Goal: Navigation & Orientation: Understand site structure

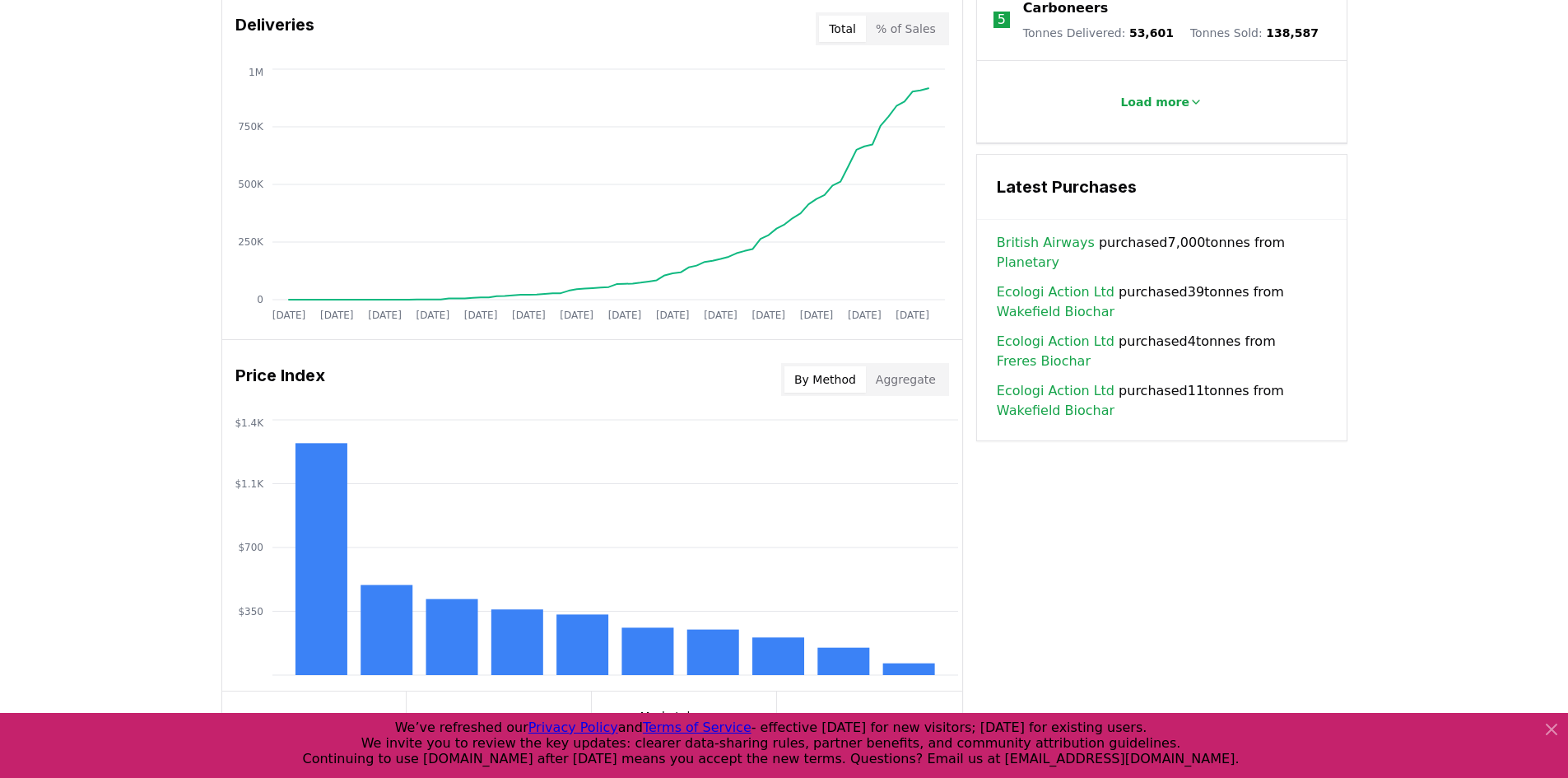
scroll to position [1115, 0]
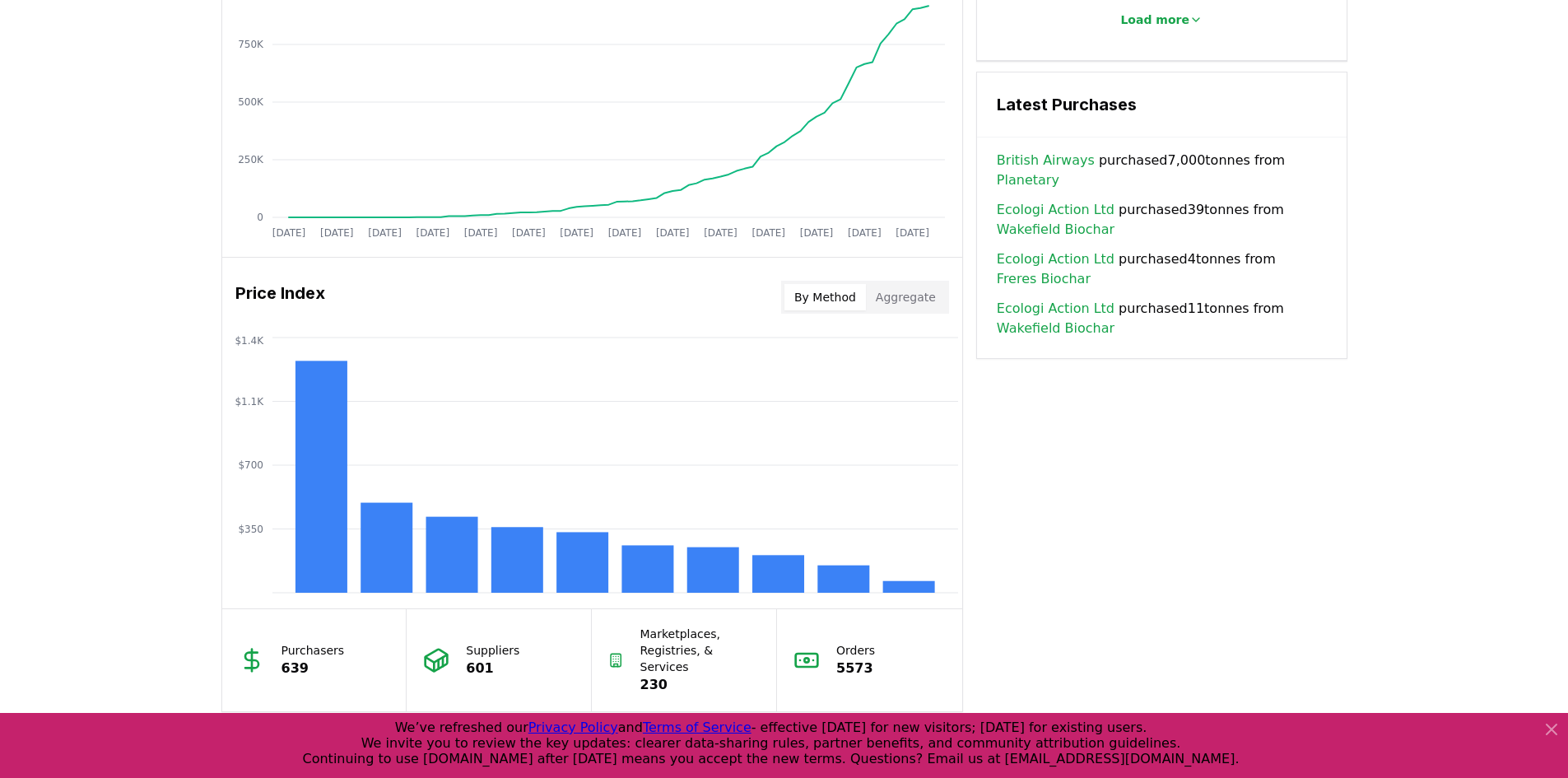
click at [819, 300] on button "By Method" at bounding box center [824, 297] width 82 height 27
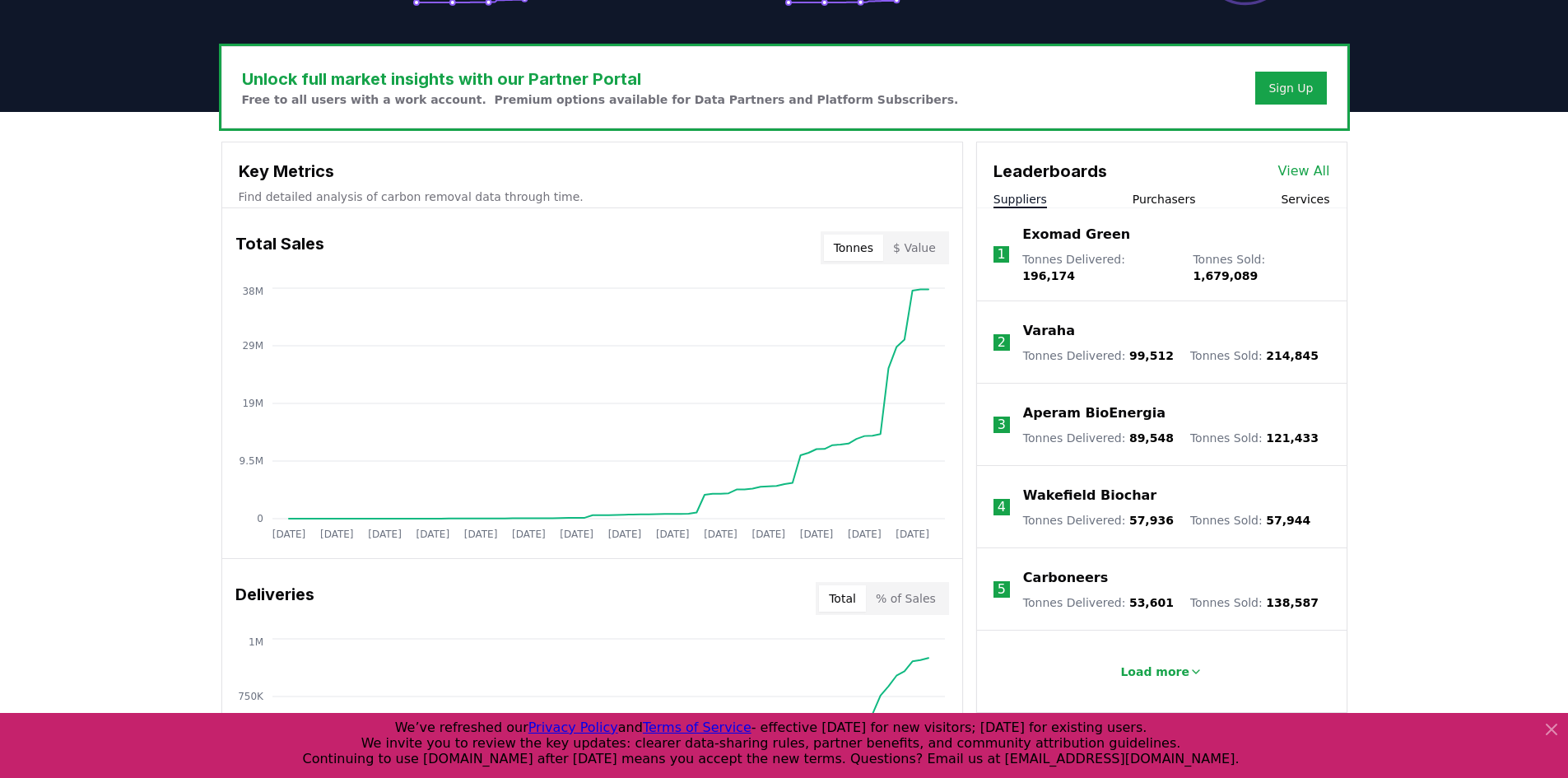
scroll to position [457, 0]
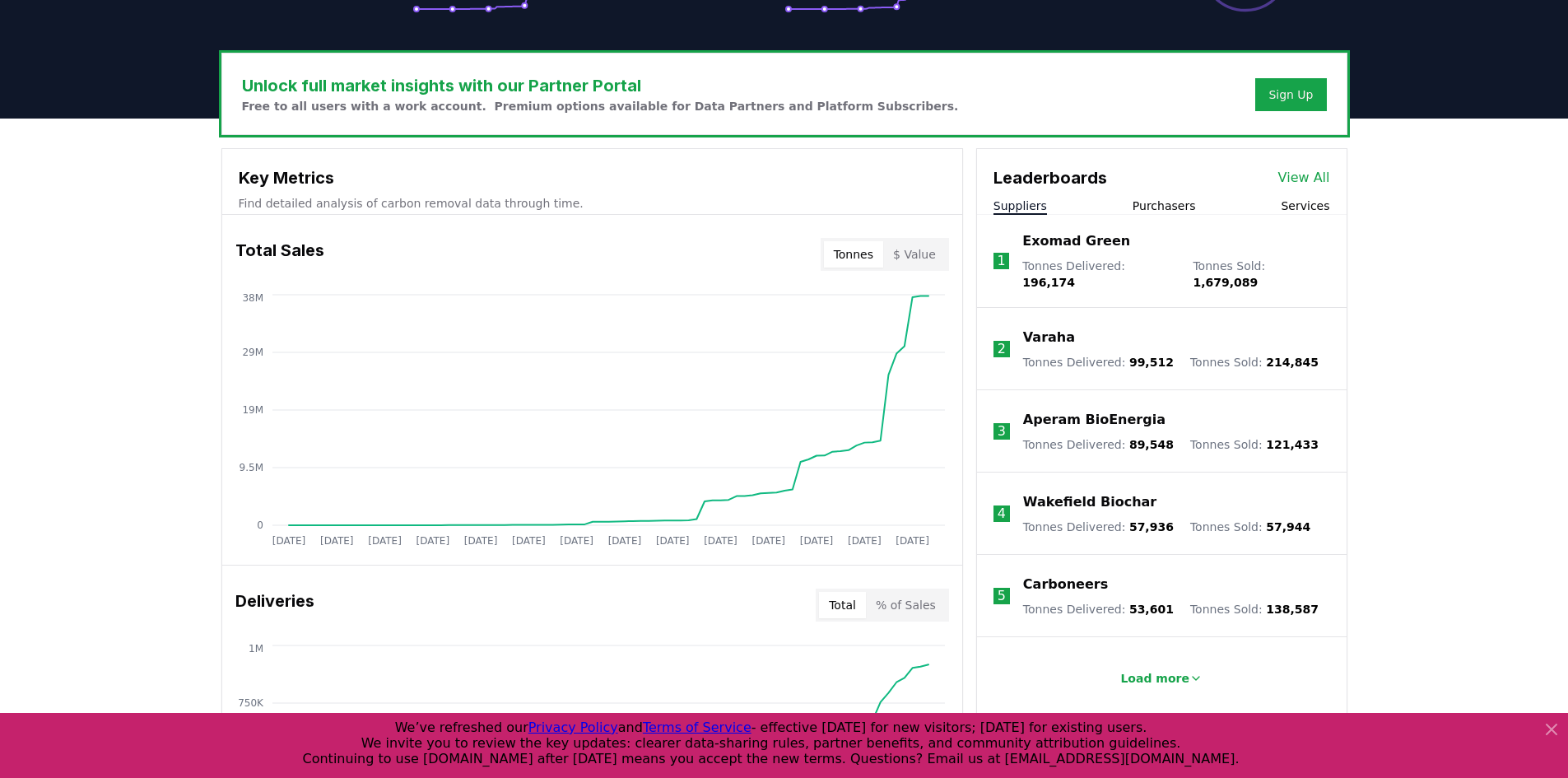
click at [1297, 184] on link "View All" at bounding box center [1304, 177] width 52 height 19
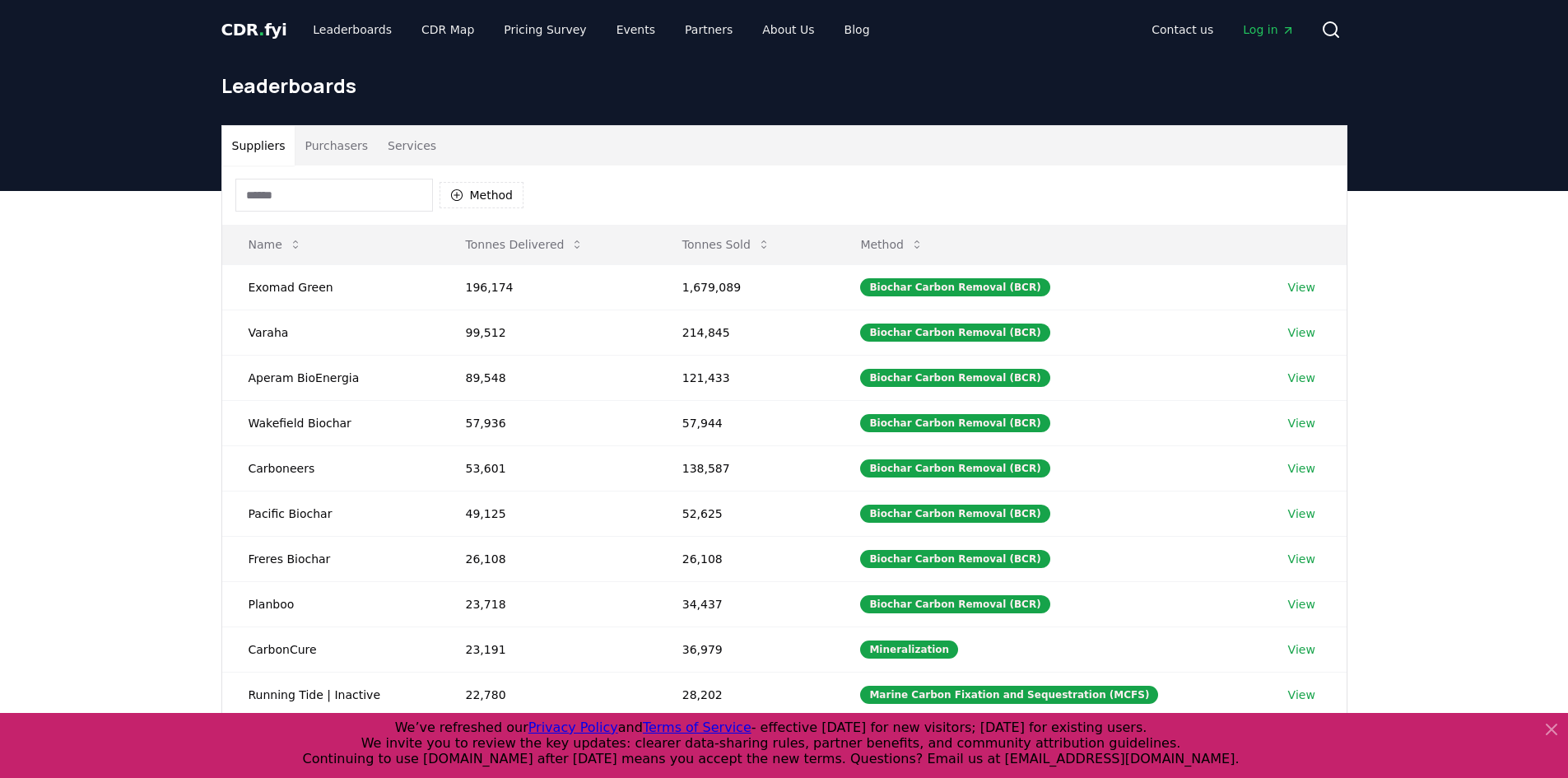
click at [334, 141] on button "Purchasers" at bounding box center [336, 145] width 83 height 40
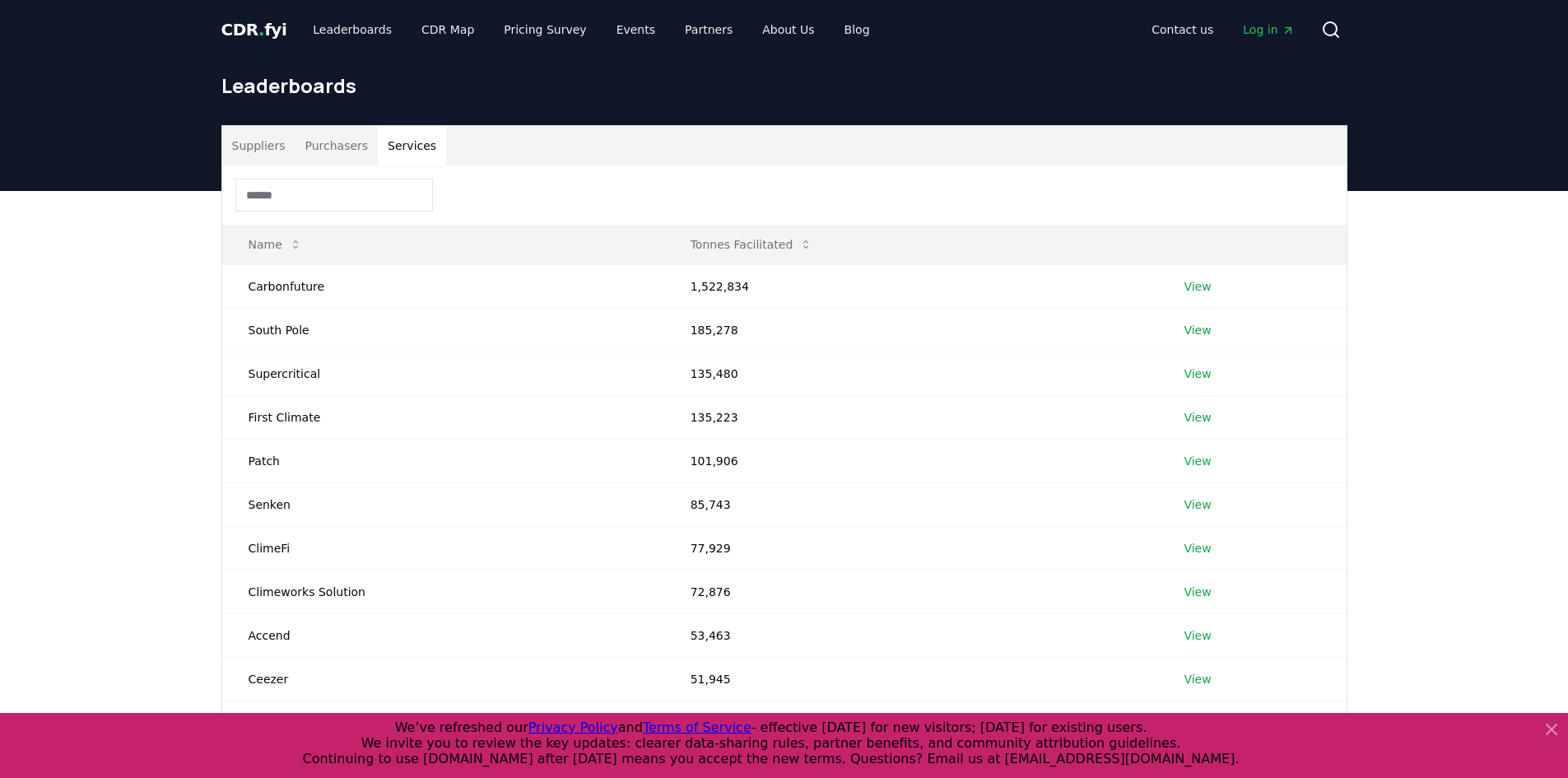
click at [396, 145] on button "Services" at bounding box center [412, 145] width 68 height 40
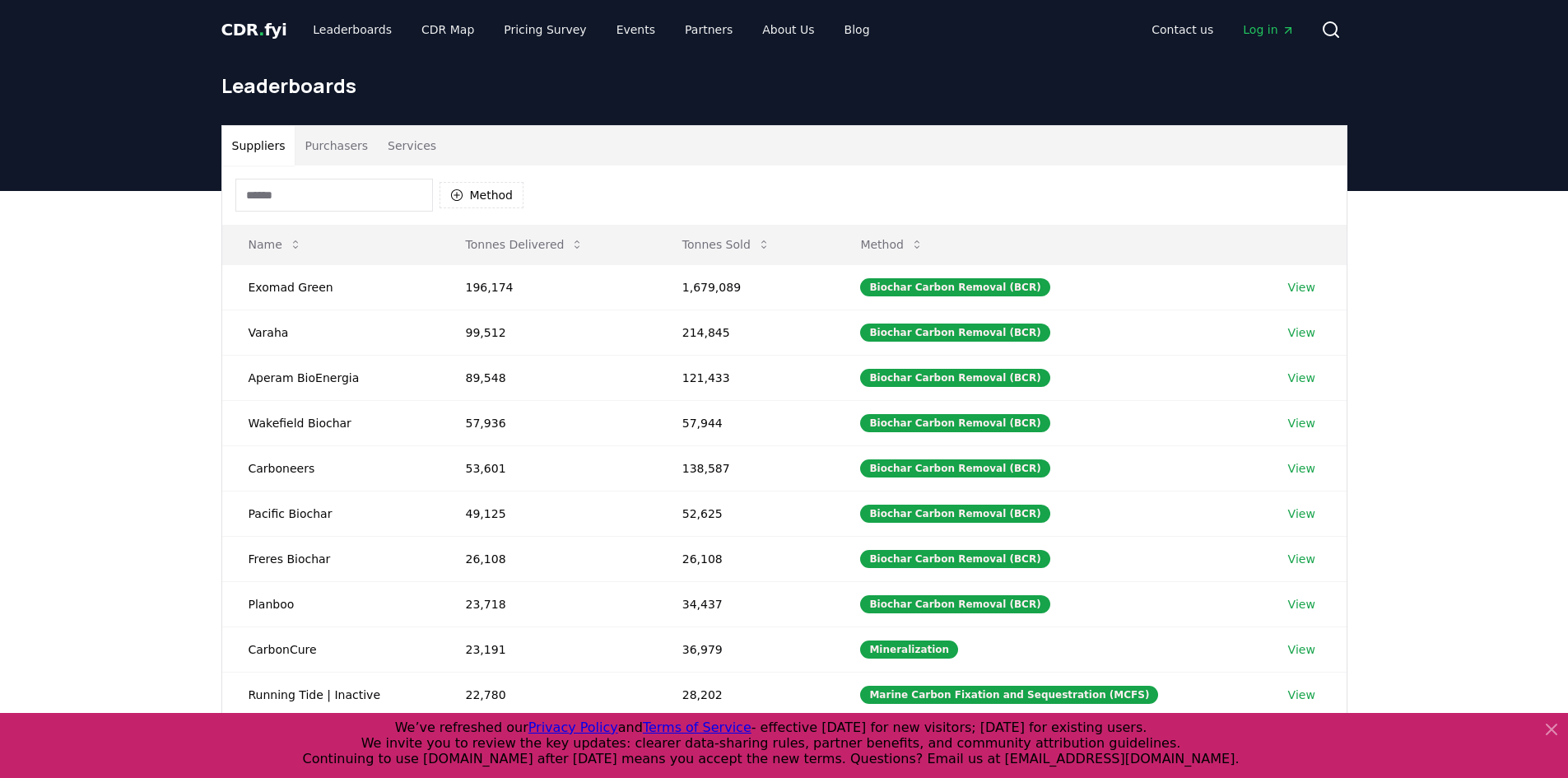
click at [254, 142] on button "Suppliers" at bounding box center [259, 145] width 74 height 40
click at [317, 31] on link "Leaderboards" at bounding box center [352, 29] width 105 height 29
click at [445, 31] on link "CDR Map" at bounding box center [448, 29] width 79 height 29
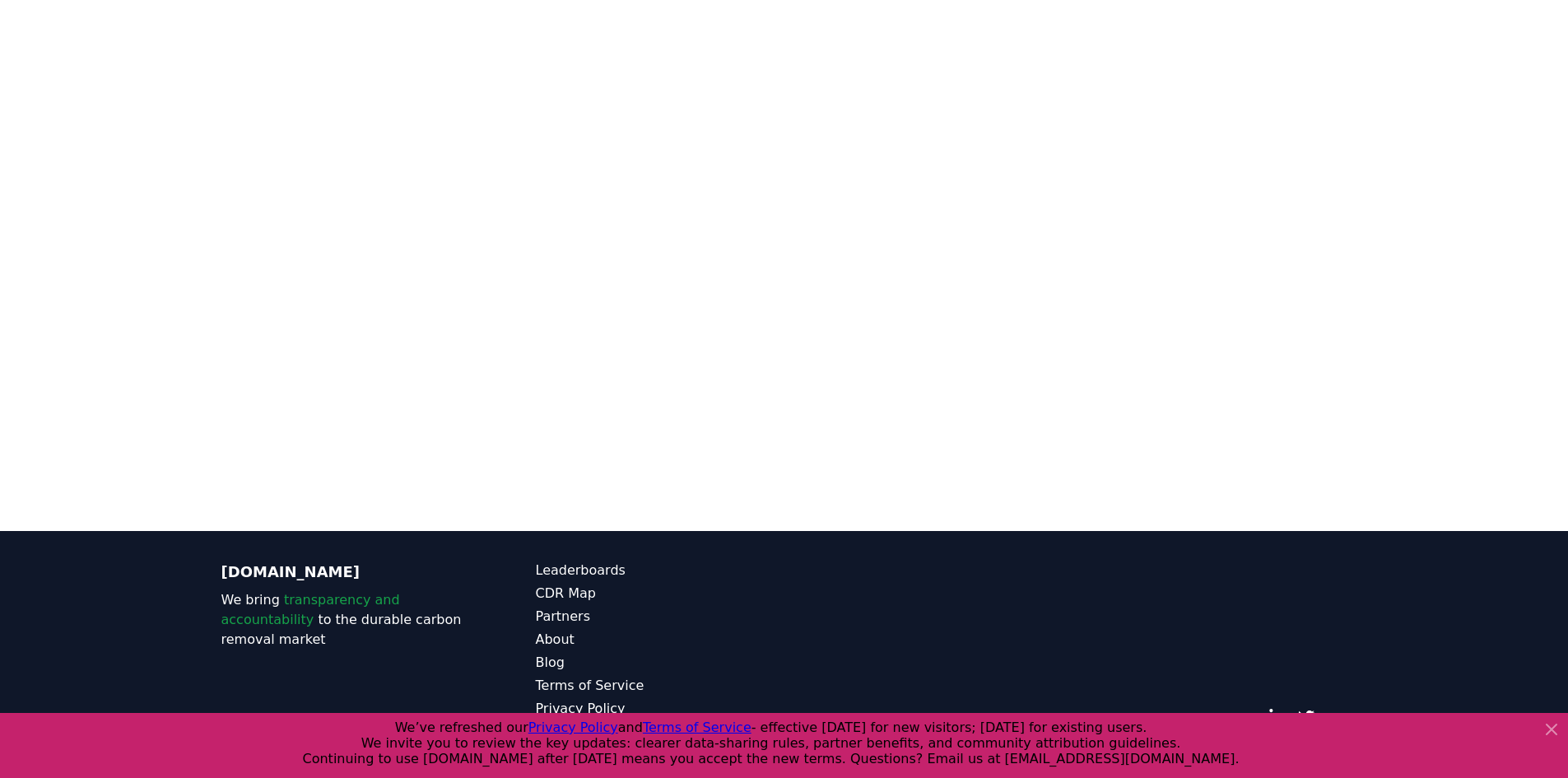
scroll to position [261, 0]
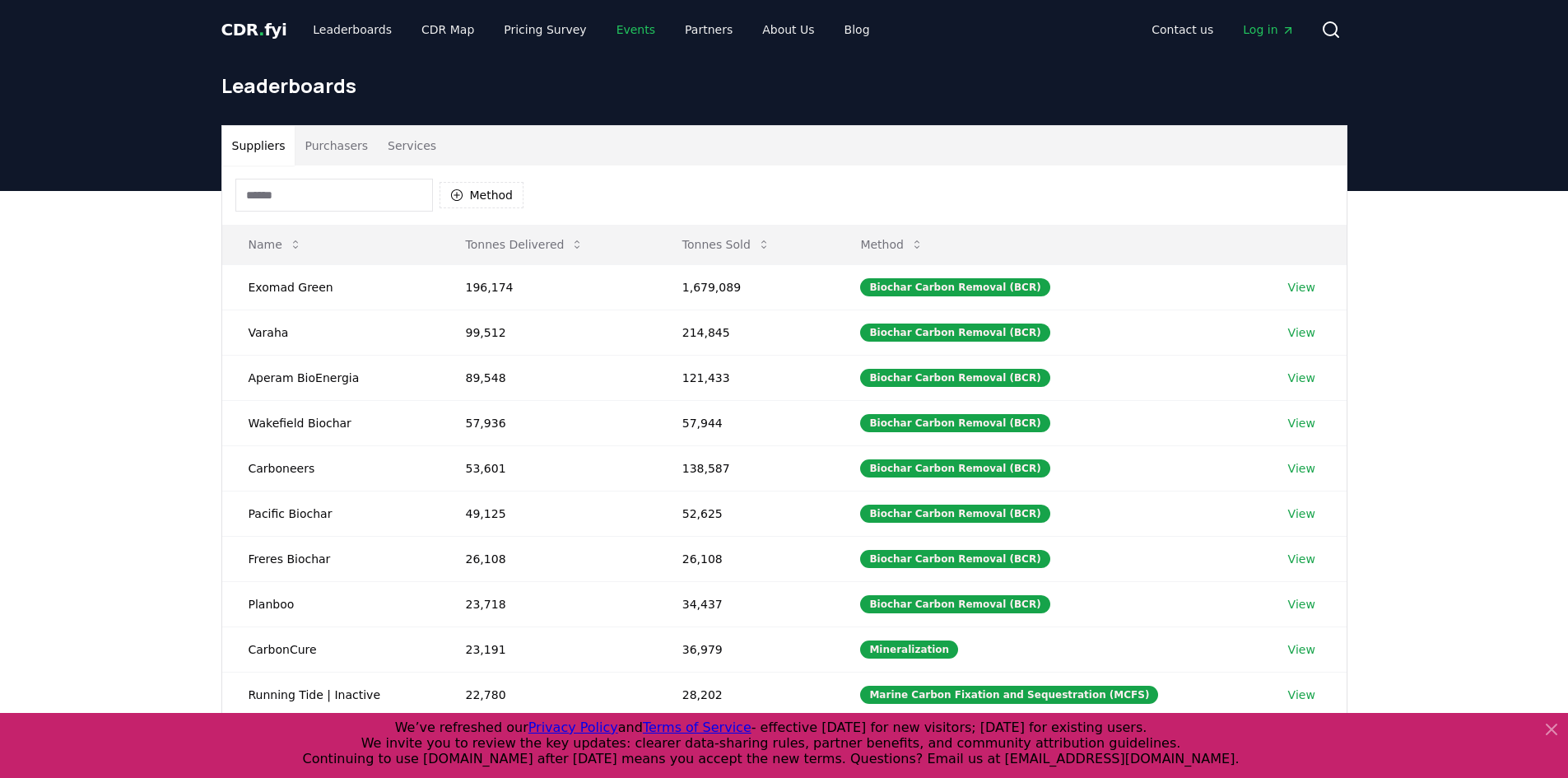
click at [617, 25] on link "Events" at bounding box center [636, 29] width 65 height 29
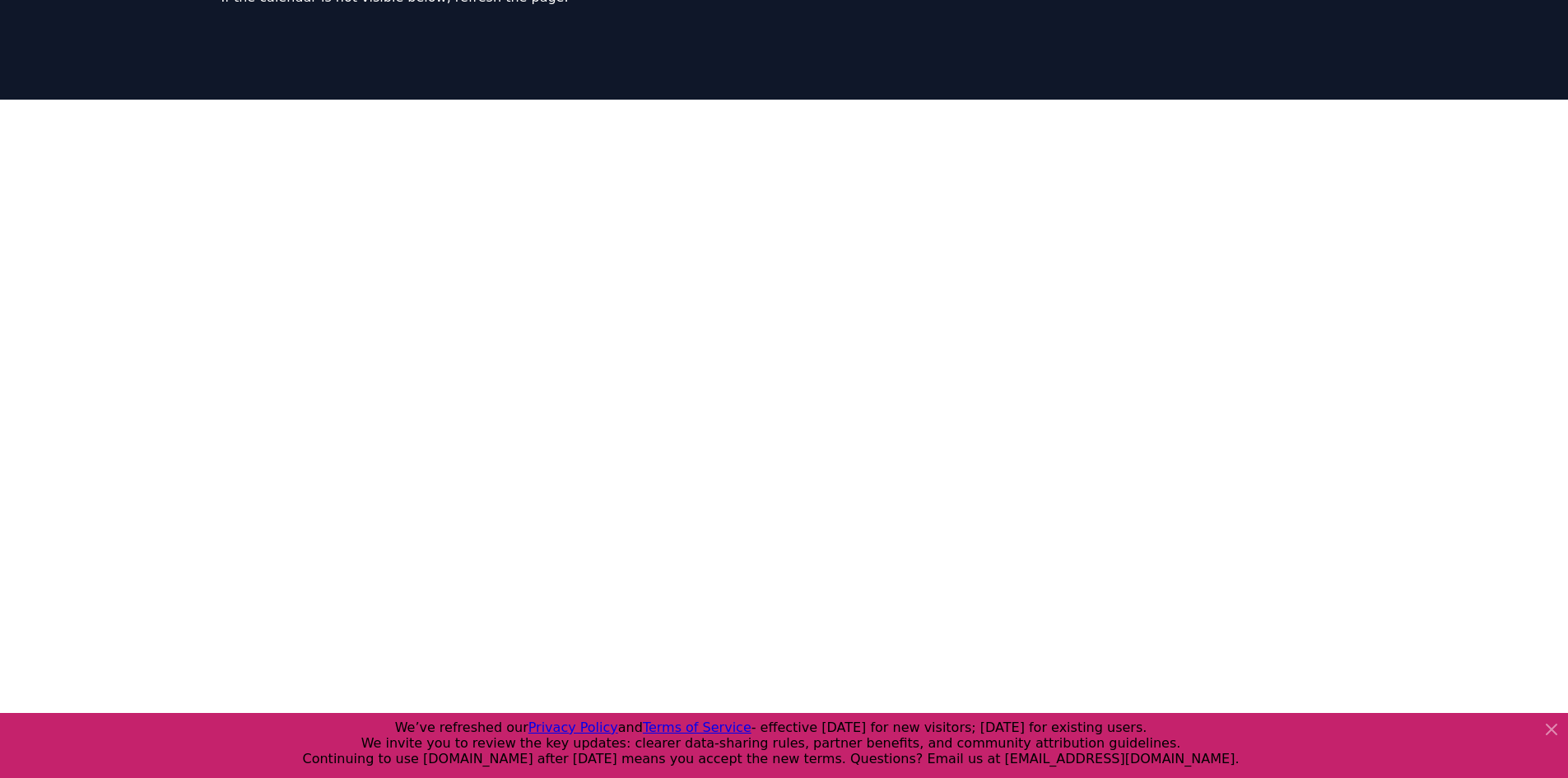
scroll to position [247, 0]
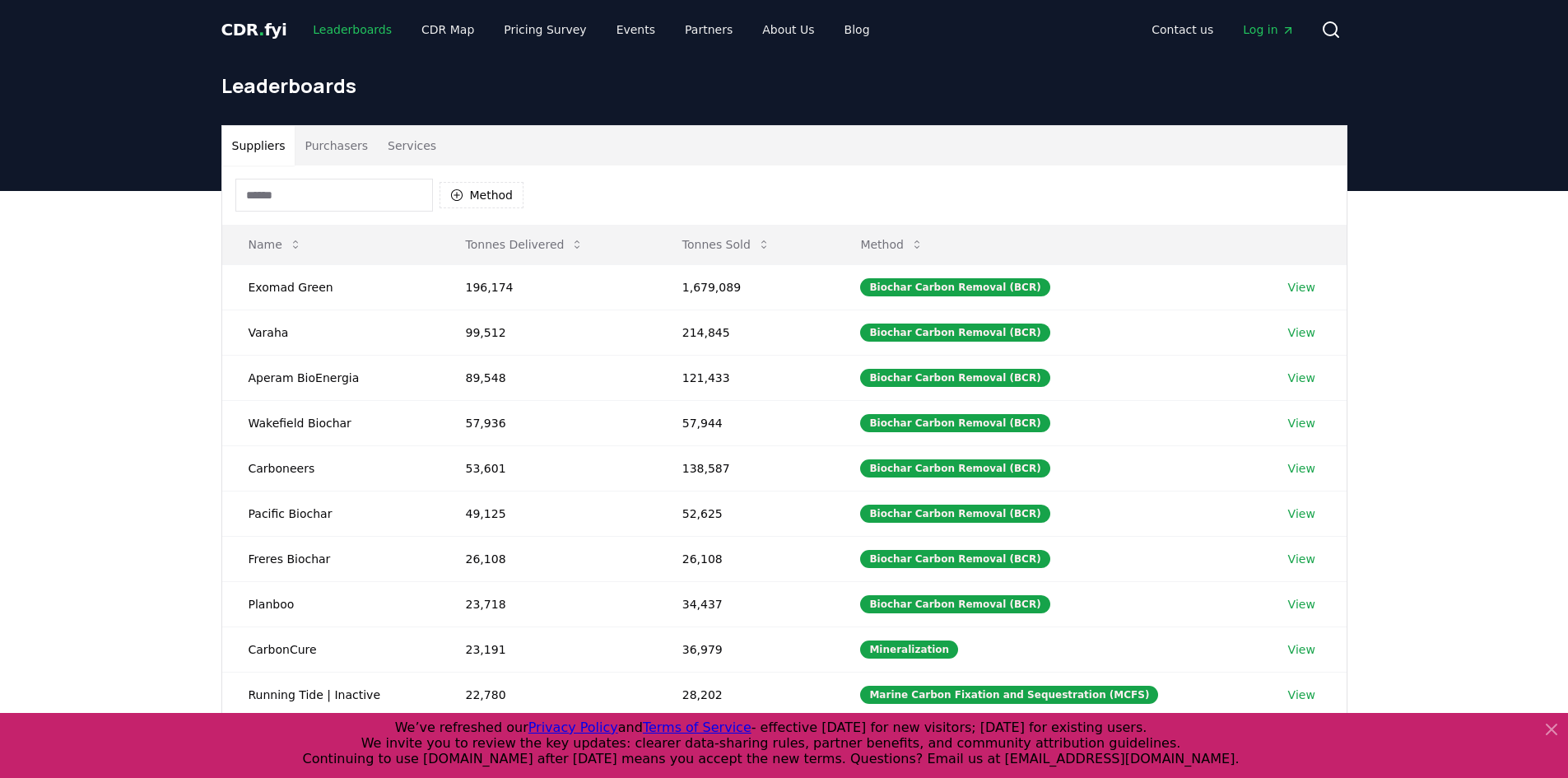
click at [347, 25] on link "Leaderboards" at bounding box center [352, 29] width 105 height 29
